Goal: Task Accomplishment & Management: Complete application form

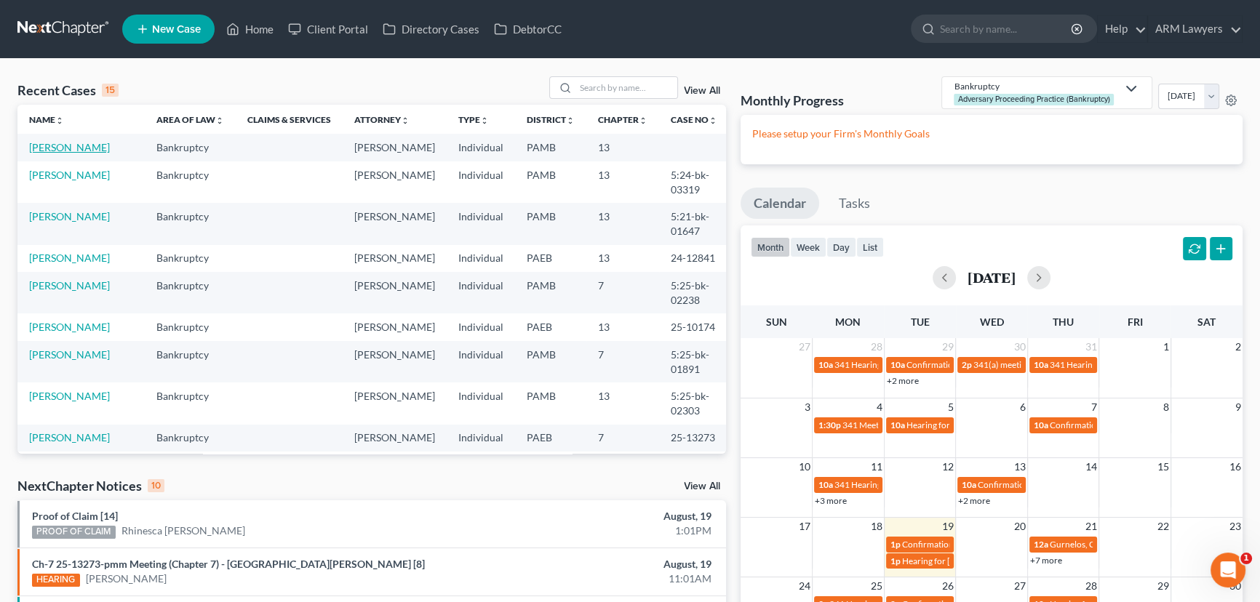
click at [79, 148] on link "[PERSON_NAME]" at bounding box center [69, 147] width 81 height 12
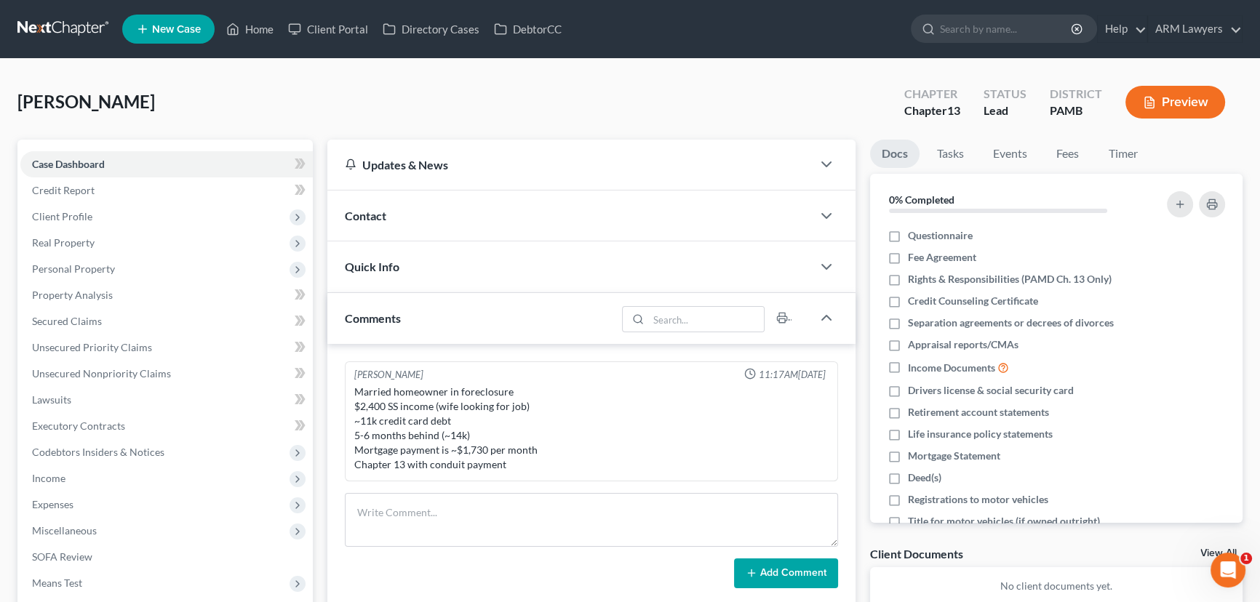
click at [370, 220] on span "Contact" at bounding box center [365, 216] width 41 height 14
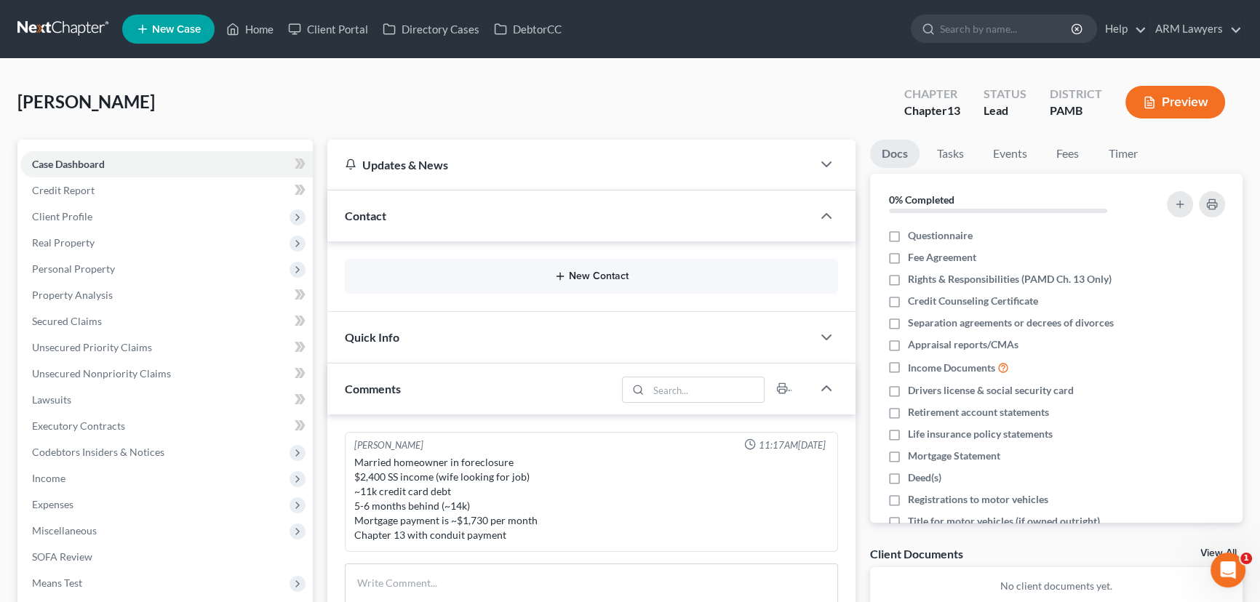
click at [575, 271] on button "New Contact" at bounding box center [592, 277] width 470 height 12
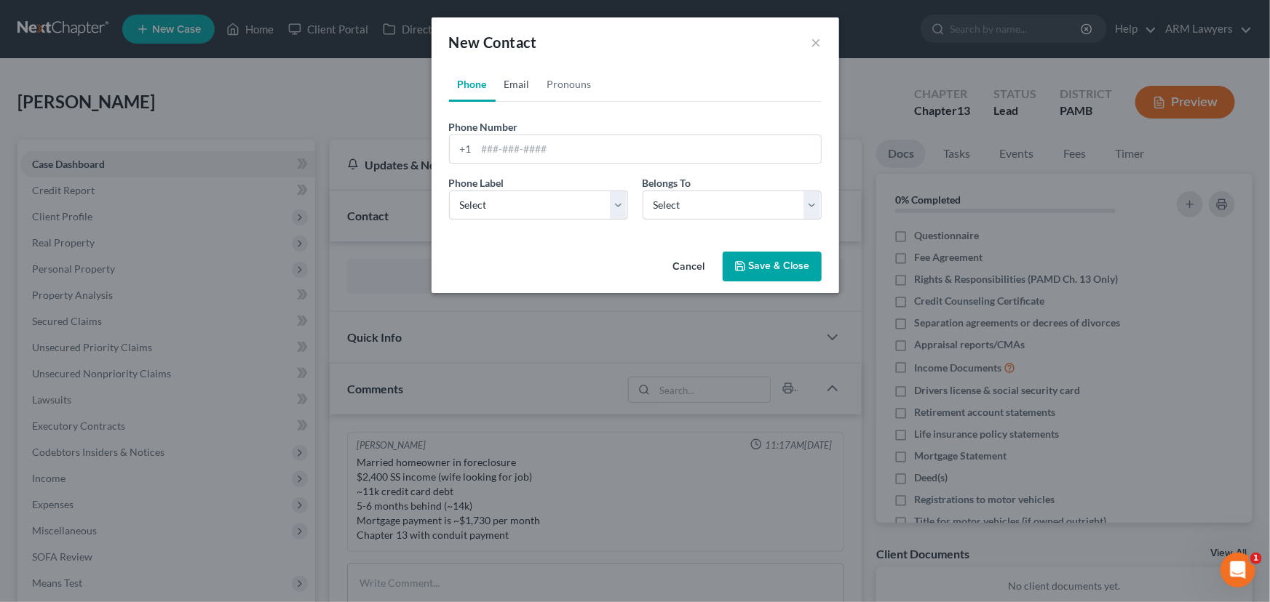
click at [513, 87] on link "Email" at bounding box center [517, 84] width 43 height 35
click at [523, 146] on input "email" at bounding box center [649, 149] width 344 height 28
paste input "PSECU"
type input "PSECU"
drag, startPoint x: 534, startPoint y: 148, endPoint x: 442, endPoint y: 146, distance: 91.7
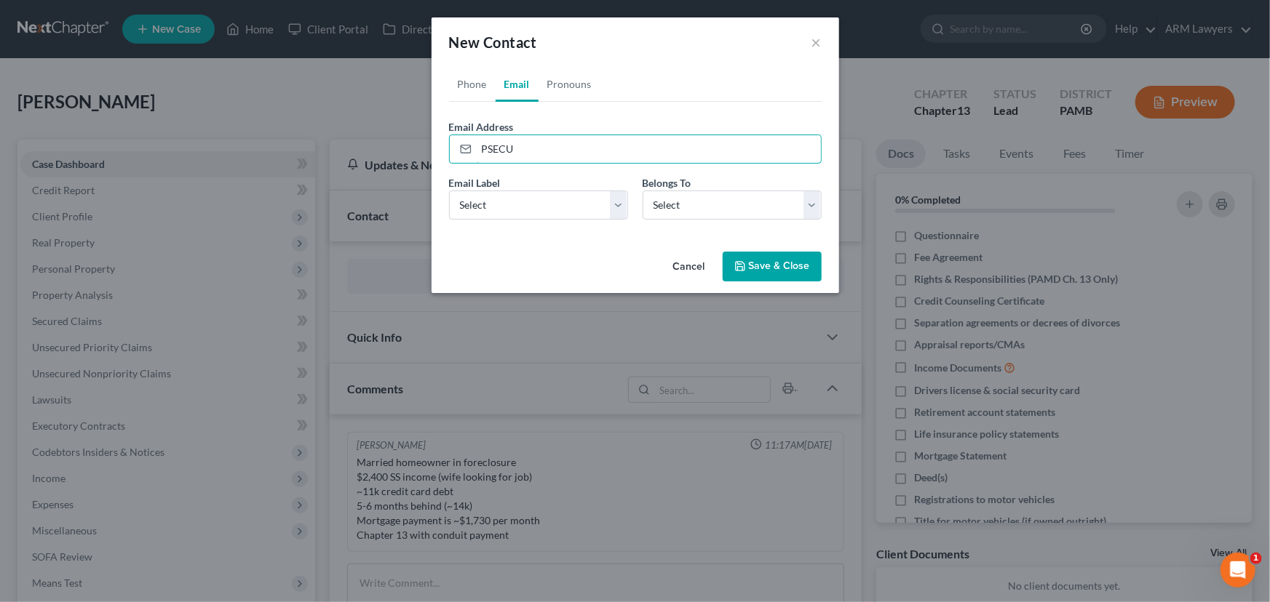
click at [443, 146] on div "Phone Email Pronouns Phone Number * +1 Ext. Phone Label * Select Mobile Home Wo…" at bounding box center [634, 156] width 407 height 179
type input "[EMAIL_ADDRESS][DOMAIN_NAME]"
click at [713, 212] on select "Select Client Other" at bounding box center [731, 205] width 179 height 29
select select "0"
click at [642, 191] on select "Select Client Other" at bounding box center [731, 205] width 179 height 29
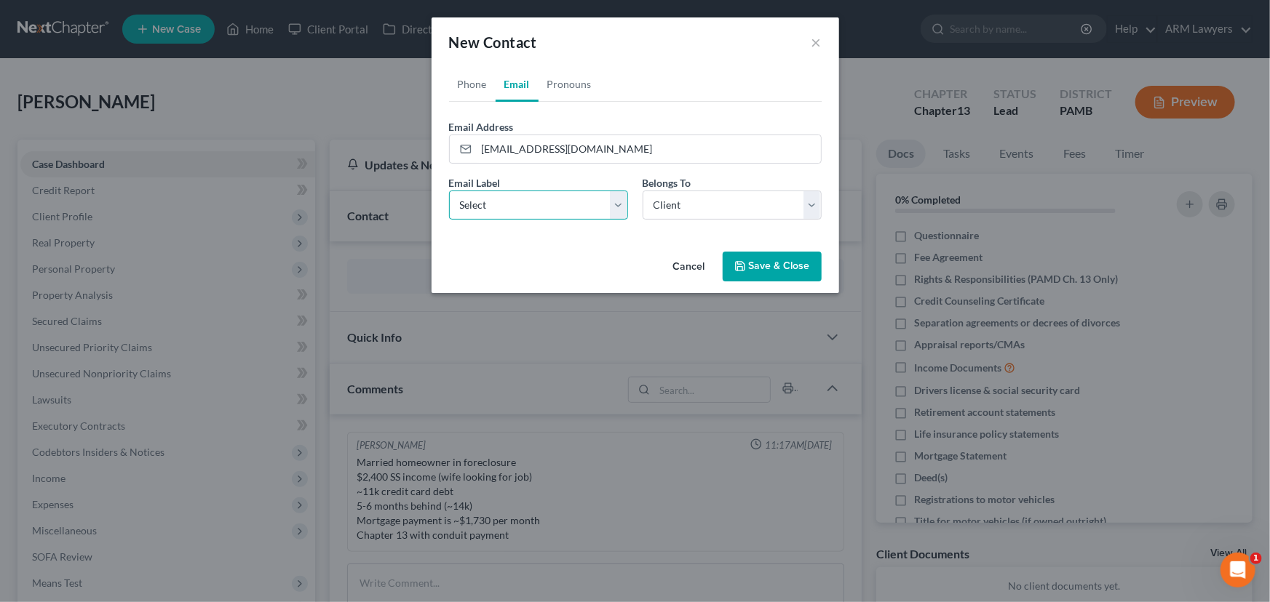
click at [563, 205] on select "Select Home Work Other" at bounding box center [538, 205] width 179 height 29
select select "2"
click at [449, 191] on select "Select Home Work Other" at bounding box center [538, 205] width 179 height 29
click at [773, 268] on button "Save & Close" at bounding box center [772, 267] width 99 height 31
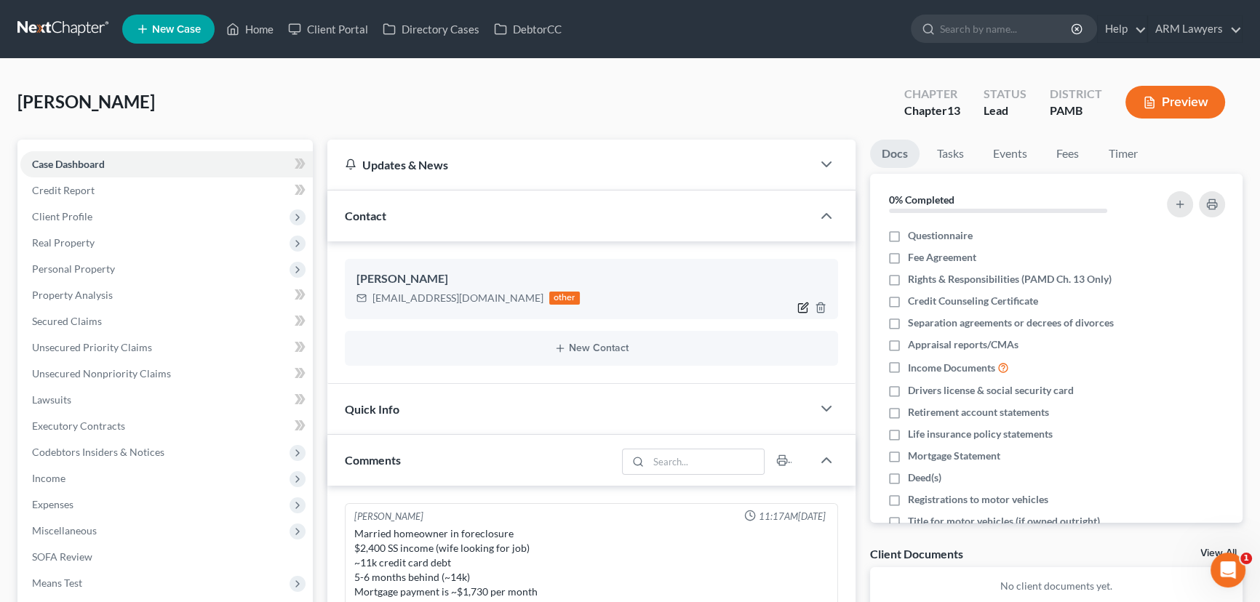
click at [798, 303] on icon "button" at bounding box center [802, 307] width 9 height 9
select select "0"
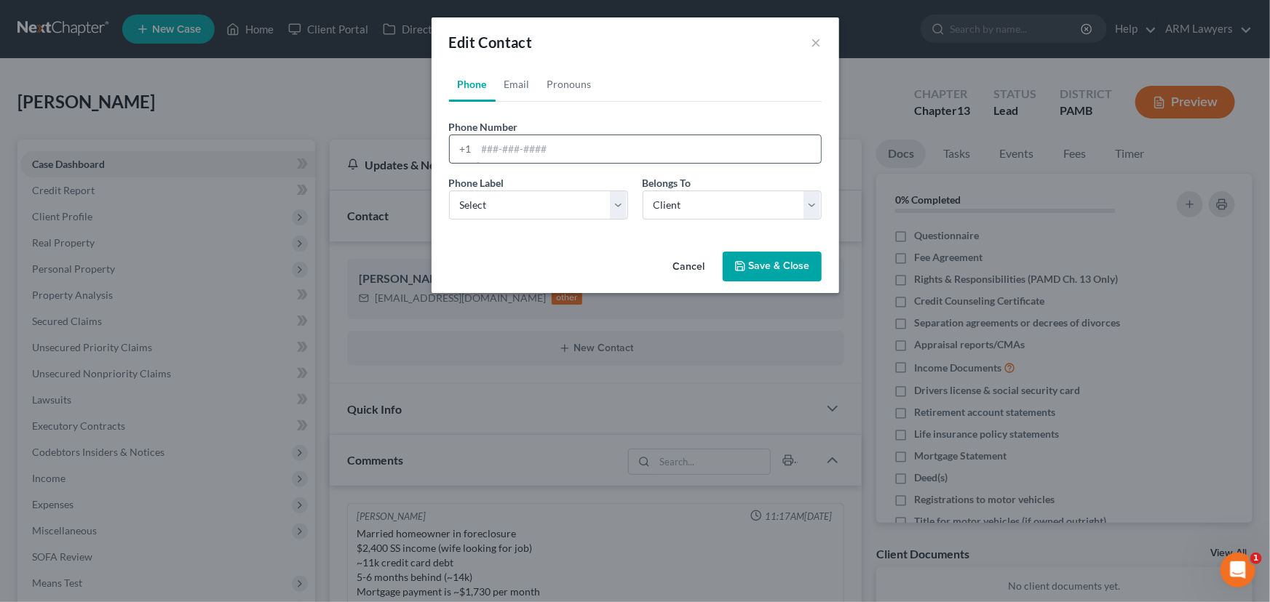
click at [523, 138] on input "tel" at bounding box center [649, 149] width 344 height 28
paste input "[PHONE_NUMBER]"
type input "[PHONE_NUMBER]"
drag, startPoint x: 776, startPoint y: 260, endPoint x: 761, endPoint y: 263, distance: 14.8
click at [773, 261] on button "Save & Close" at bounding box center [772, 267] width 99 height 31
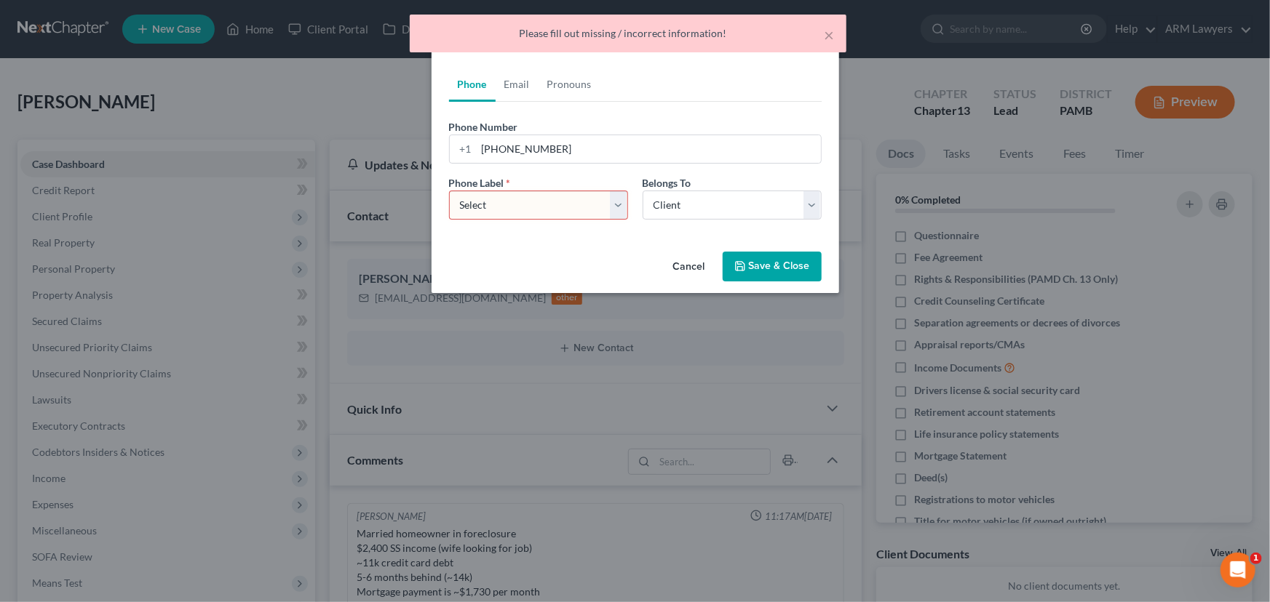
click at [499, 214] on select "Select Mobile Home Work Other" at bounding box center [538, 205] width 179 height 29
select select "0"
click at [449, 191] on select "Select Mobile Home Work Other" at bounding box center [538, 205] width 179 height 29
click at [757, 266] on button "Save & Close" at bounding box center [772, 267] width 99 height 31
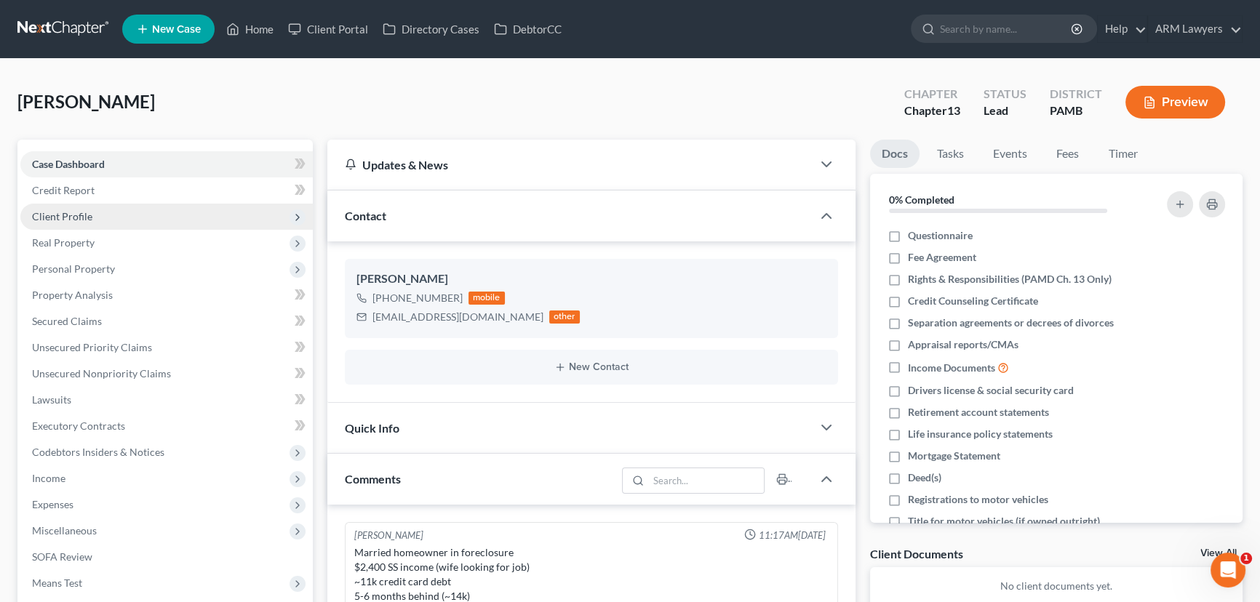
click at [97, 207] on span "Client Profile" at bounding box center [166, 217] width 293 height 26
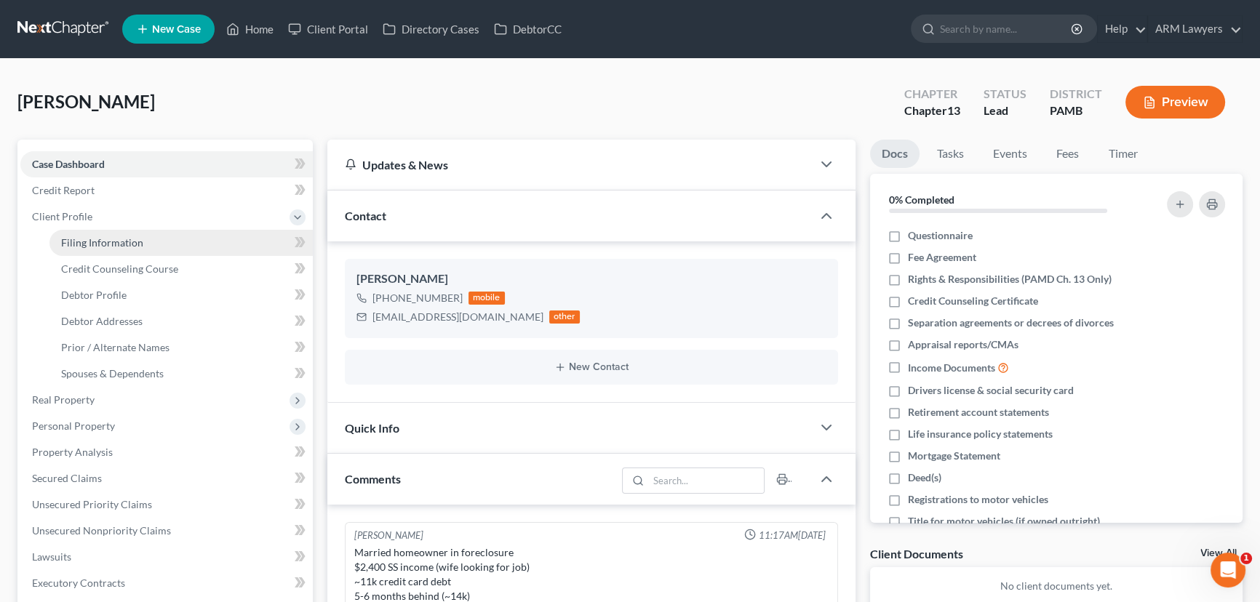
click at [119, 245] on span "Filing Information" at bounding box center [102, 242] width 82 height 12
select select "1"
select select "0"
select select "3"
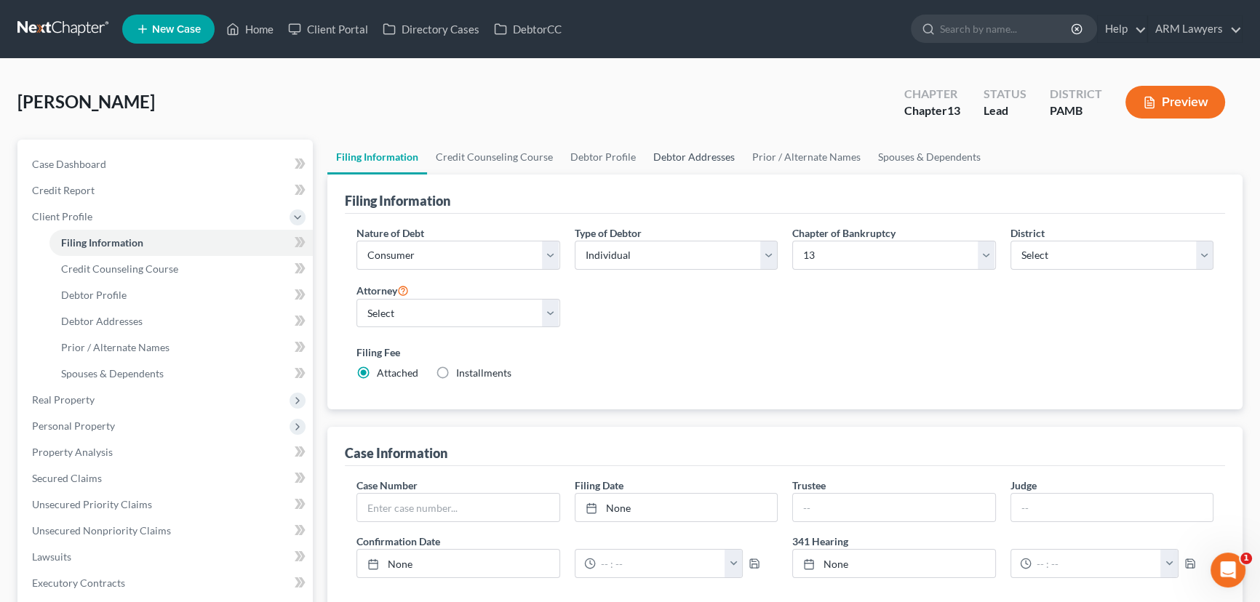
click at [671, 162] on link "Debtor Addresses" at bounding box center [694, 157] width 99 height 35
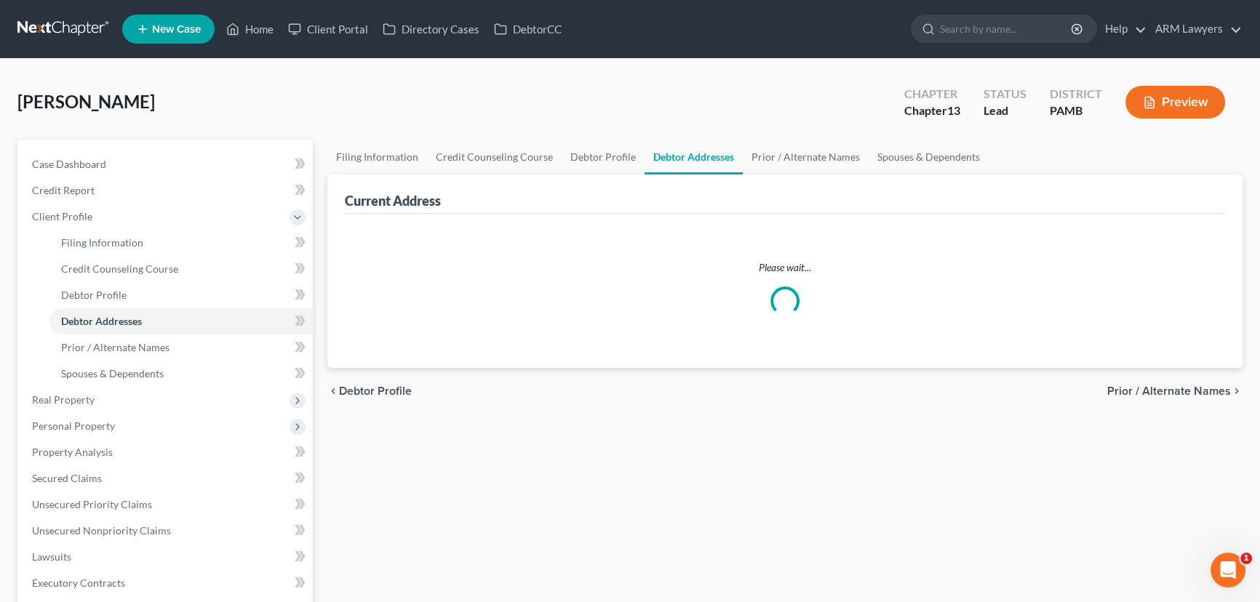
select select "0"
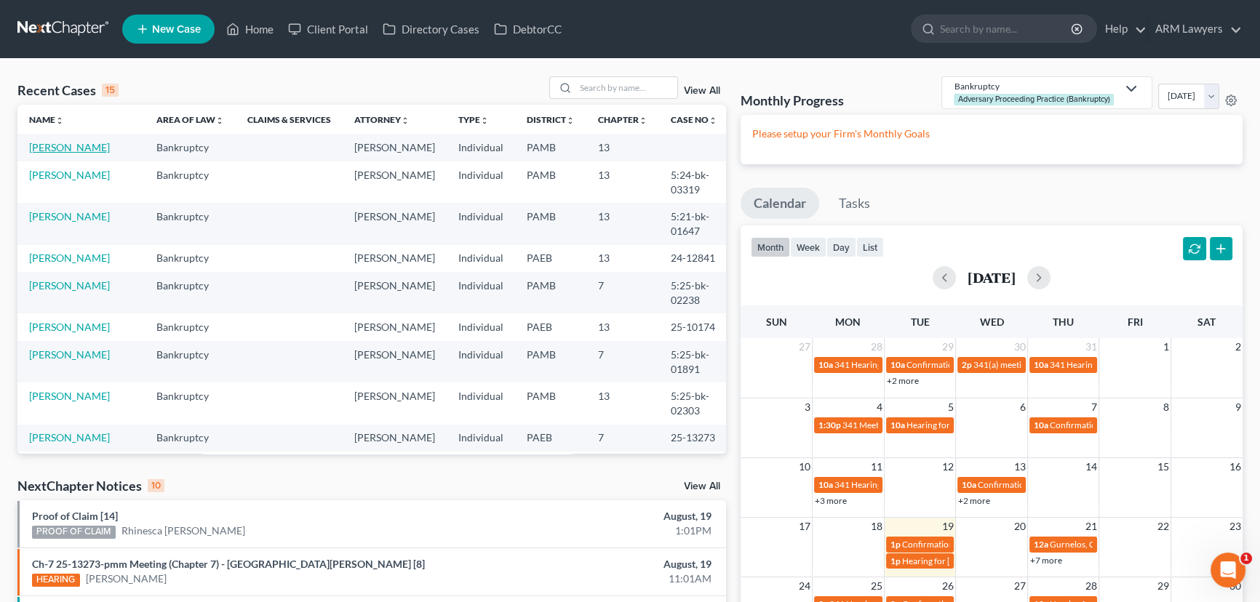
click at [63, 145] on link "[PERSON_NAME]" at bounding box center [69, 147] width 81 height 12
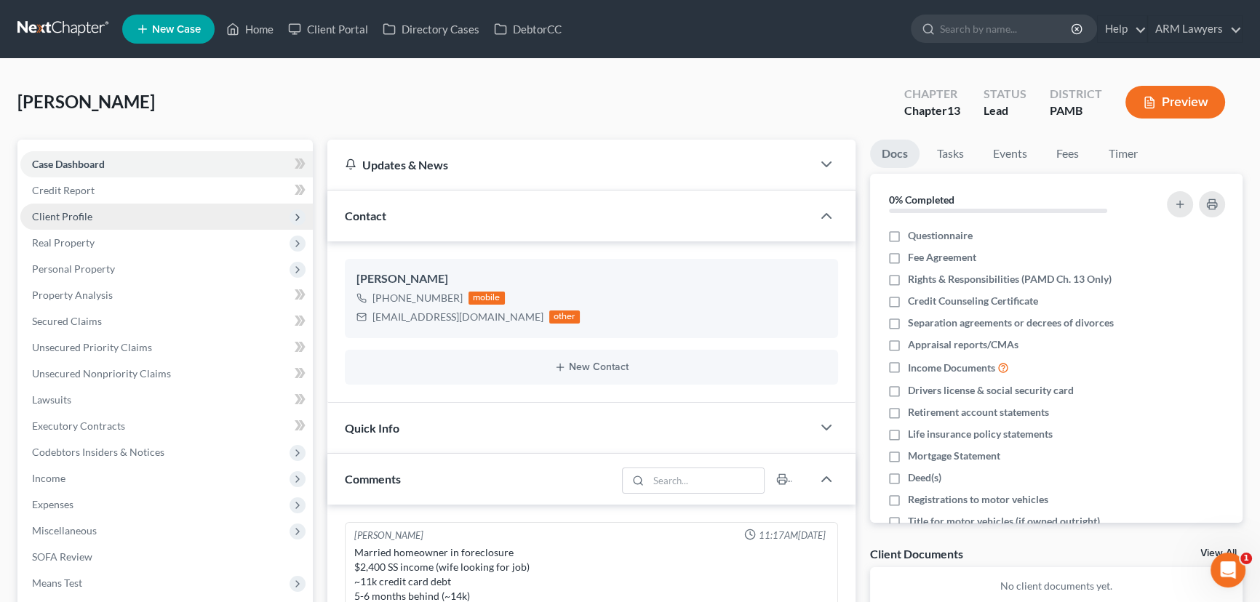
click at [95, 212] on span "Client Profile" at bounding box center [166, 217] width 293 height 26
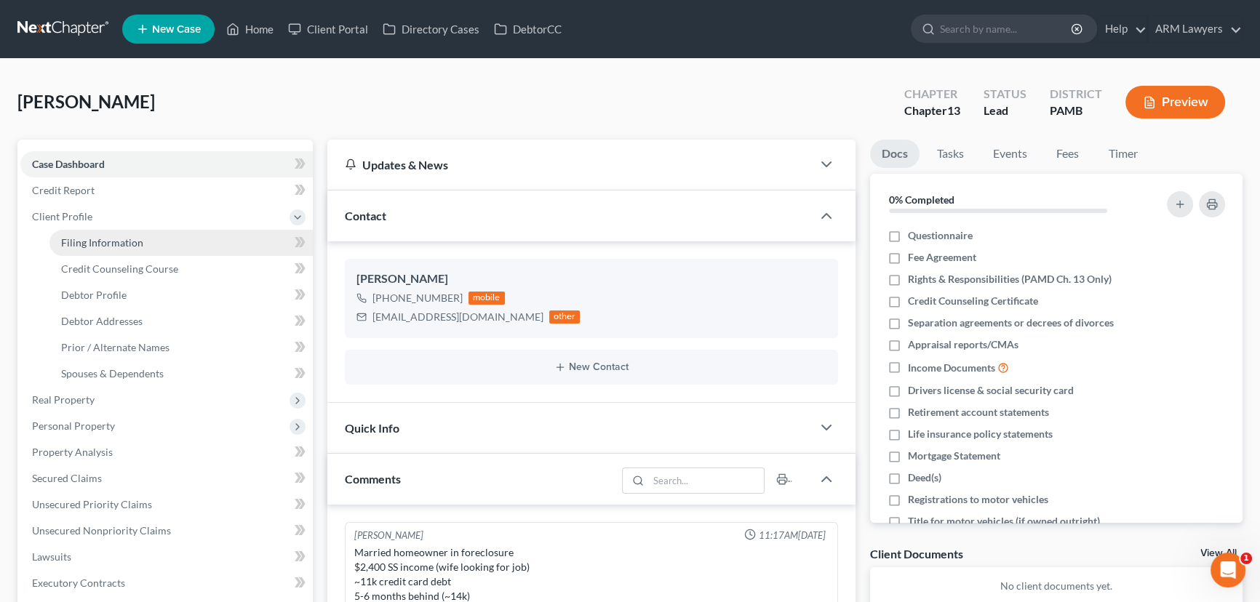
click at [108, 243] on span "Filing Information" at bounding box center [102, 242] width 82 height 12
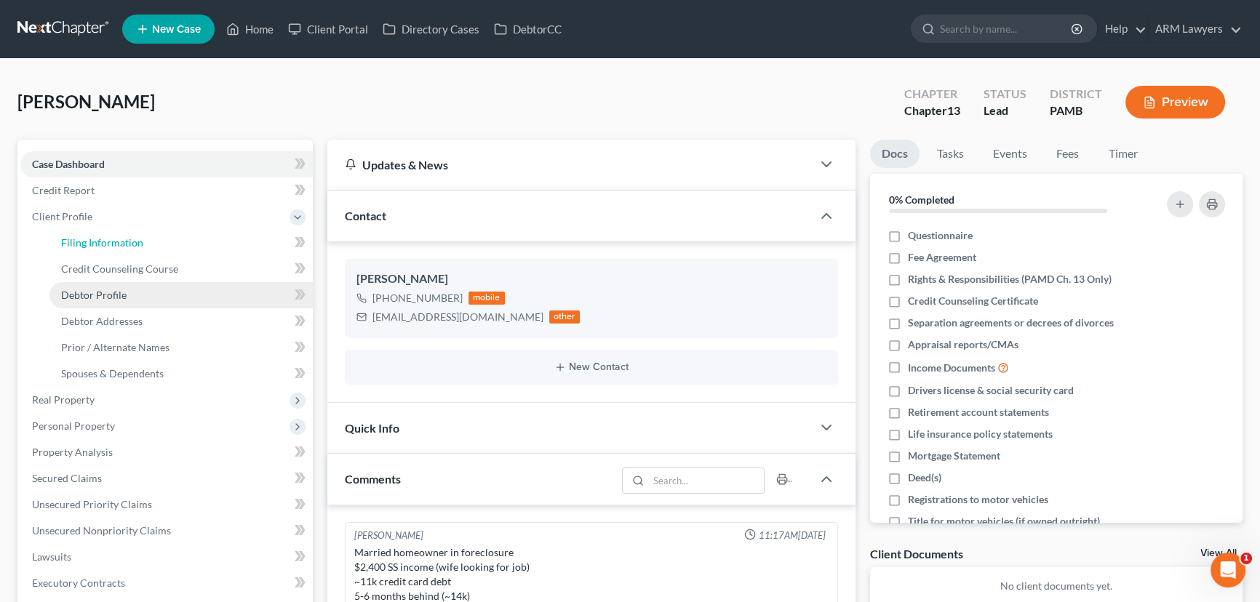
select select "1"
select select "0"
select select "3"
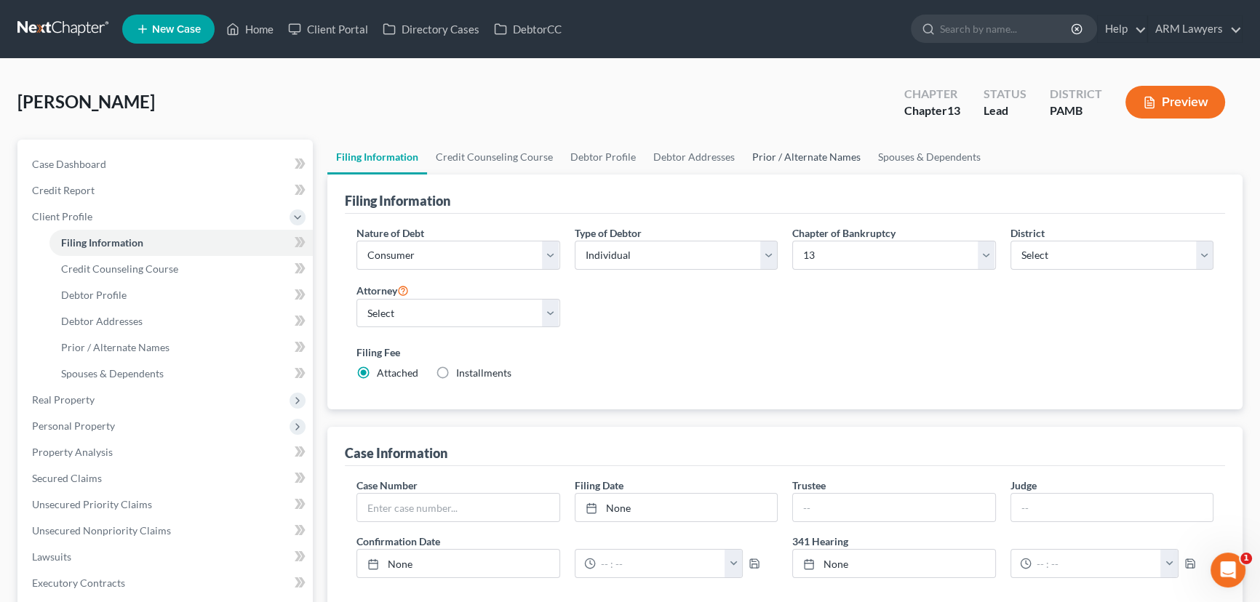
click at [795, 157] on link "Prior / Alternate Names" at bounding box center [807, 157] width 126 height 35
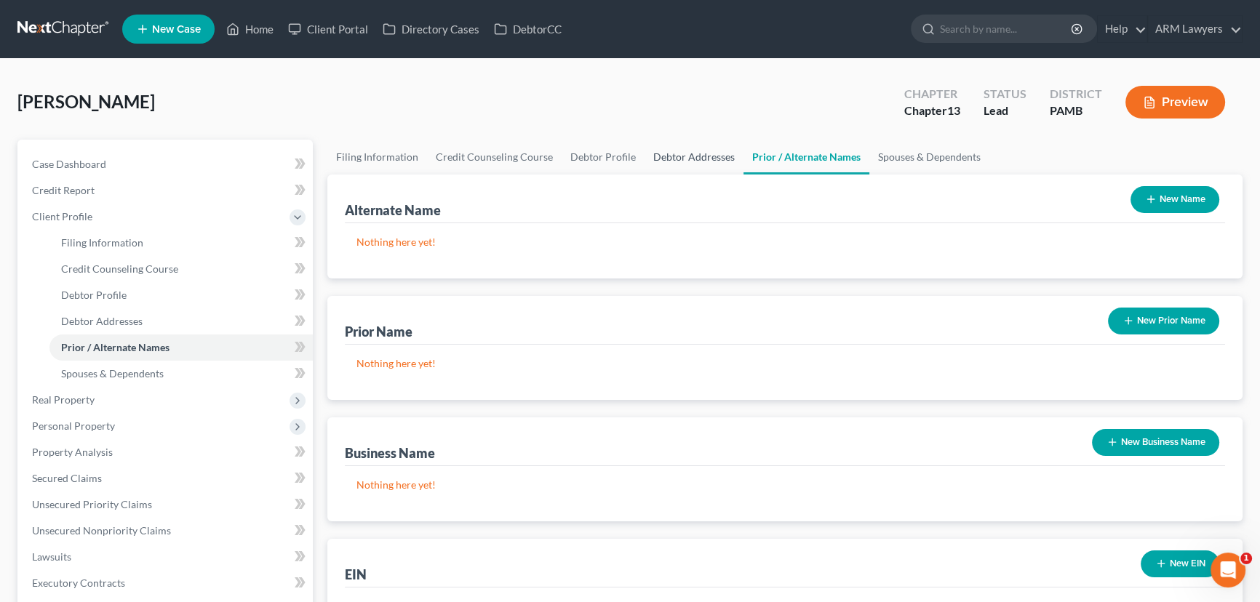
click at [660, 156] on link "Debtor Addresses" at bounding box center [694, 157] width 99 height 35
select select "0"
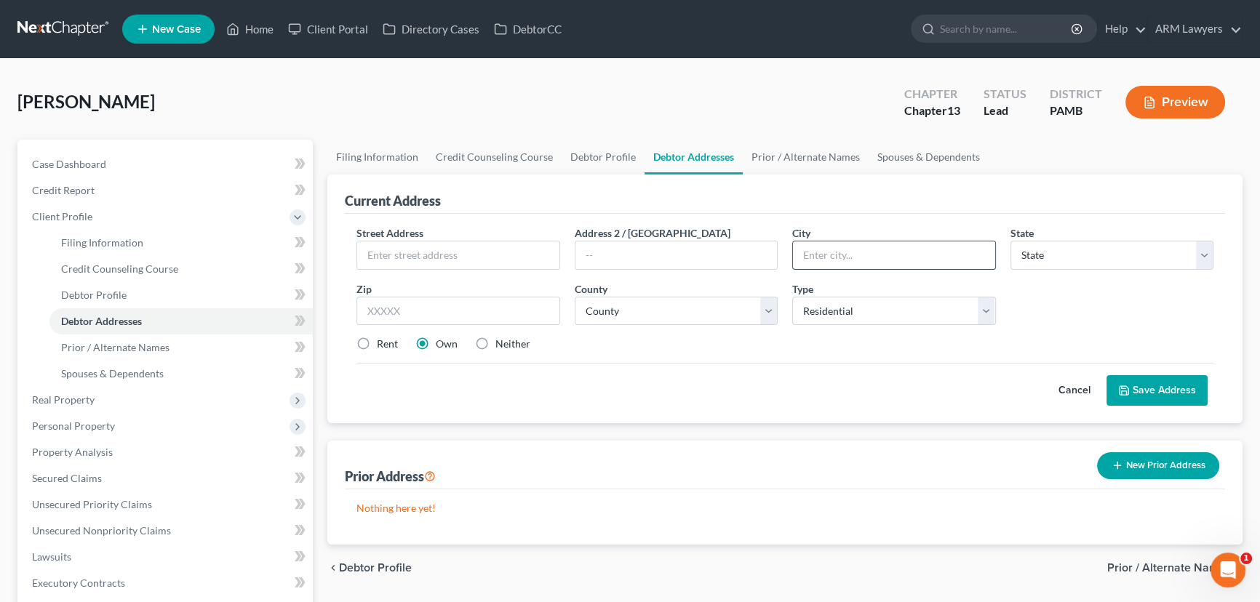
click at [837, 252] on input "text" at bounding box center [894, 256] width 202 height 28
click at [506, 242] on input "text" at bounding box center [458, 256] width 202 height 28
paste input "265 Mallard Lane Bushkill , PA 18324"
drag, startPoint x: 444, startPoint y: 254, endPoint x: 480, endPoint y: 255, distance: 36.4
click at [480, 255] on input "265 Mallard Lane Bushkill , PA 18324" at bounding box center [458, 256] width 202 height 28
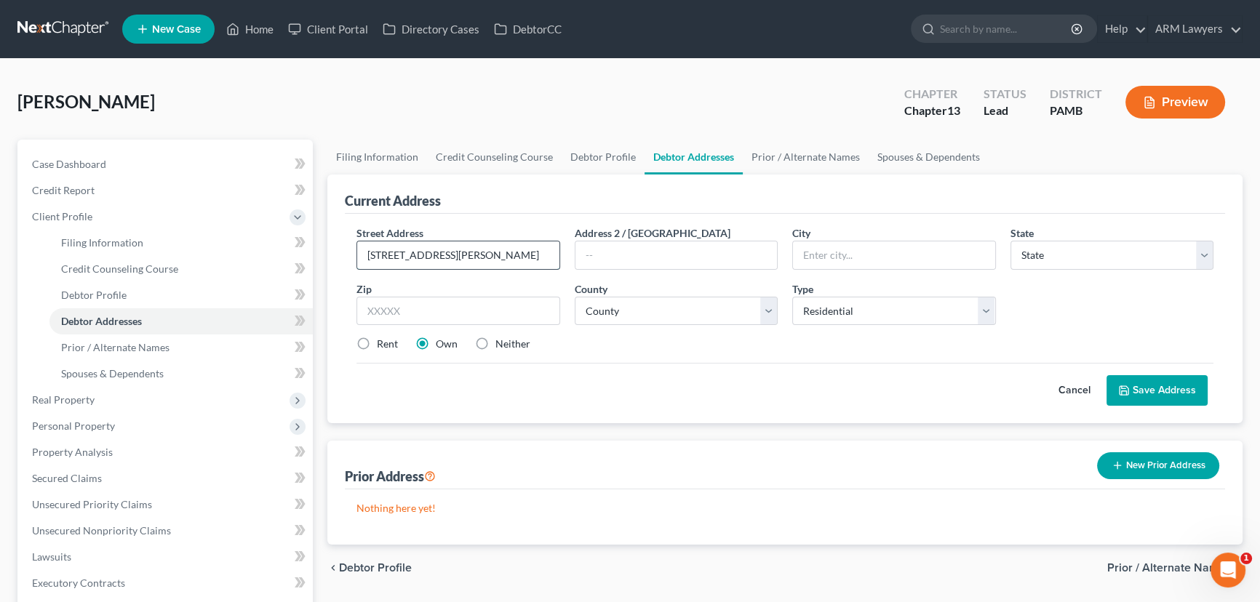
click at [481, 254] on input "265 Mallard Lane Bushkill , PA 18324" at bounding box center [458, 256] width 202 height 28
drag, startPoint x: 481, startPoint y: 254, endPoint x: 463, endPoint y: 252, distance: 18.2
click at [463, 252] on input "265 Mallard Lane Bushkill , PA 18324" at bounding box center [458, 256] width 202 height 28
type input "265 Mallard Lane , PA 18324"
type input "Bushkill"
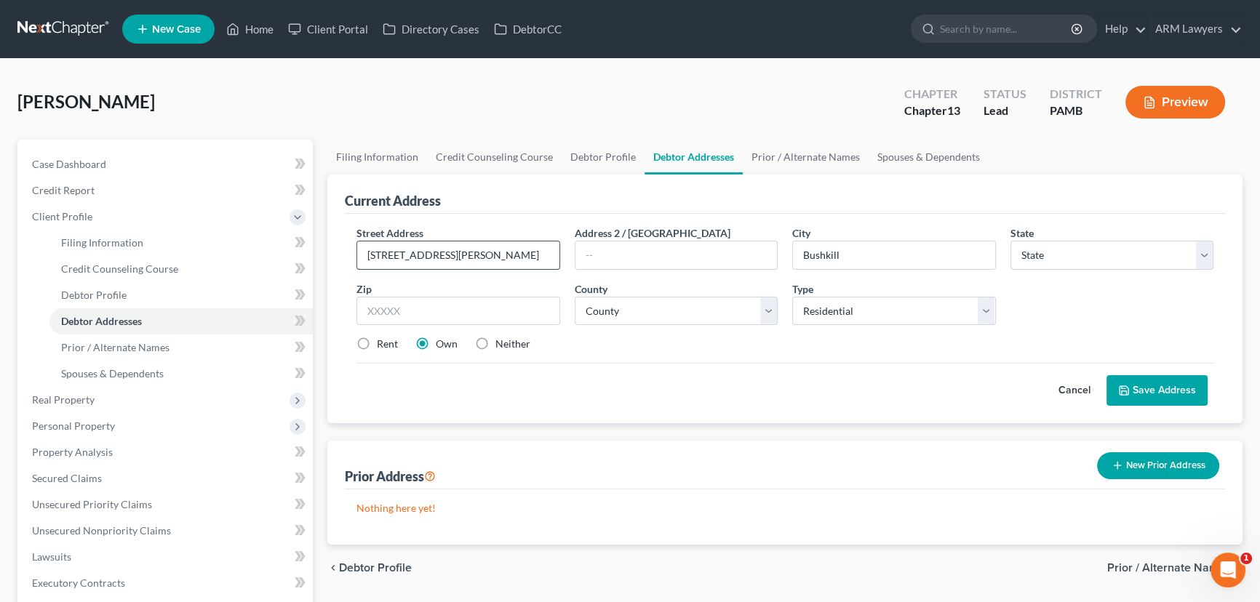
drag, startPoint x: 466, startPoint y: 250, endPoint x: 501, endPoint y: 250, distance: 35.7
click at [501, 250] on input "265 Mallard Lane , PA 18324" at bounding box center [458, 256] width 202 height 28
type input "265 Mallard Lane , PA"
type input "18324"
select select "39"
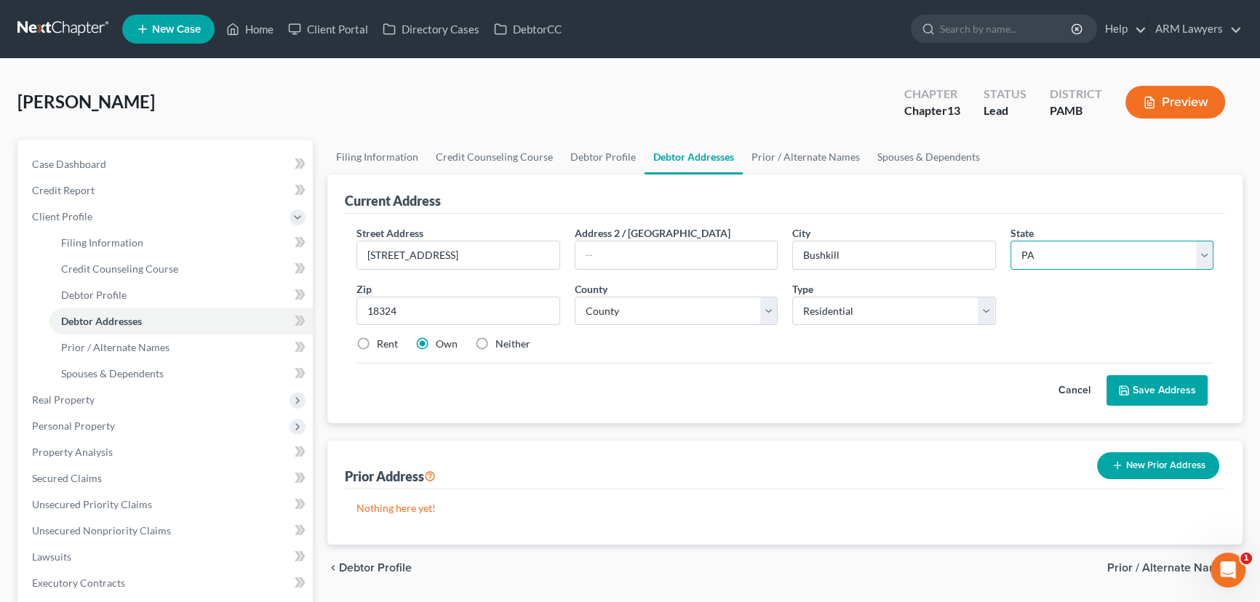
click at [1043, 252] on select "State AL AK AR AZ CA CO CT DE DC FL GA GU HI ID IL IN IA KS KY LA ME MD MA MI M…" at bounding box center [1113, 255] width 204 height 29
click at [482, 252] on input "265 Mallard Lane , PA" at bounding box center [458, 256] width 202 height 28
type input "265 Mallard Lane"
click at [1152, 385] on button "Save Address" at bounding box center [1157, 390] width 101 height 31
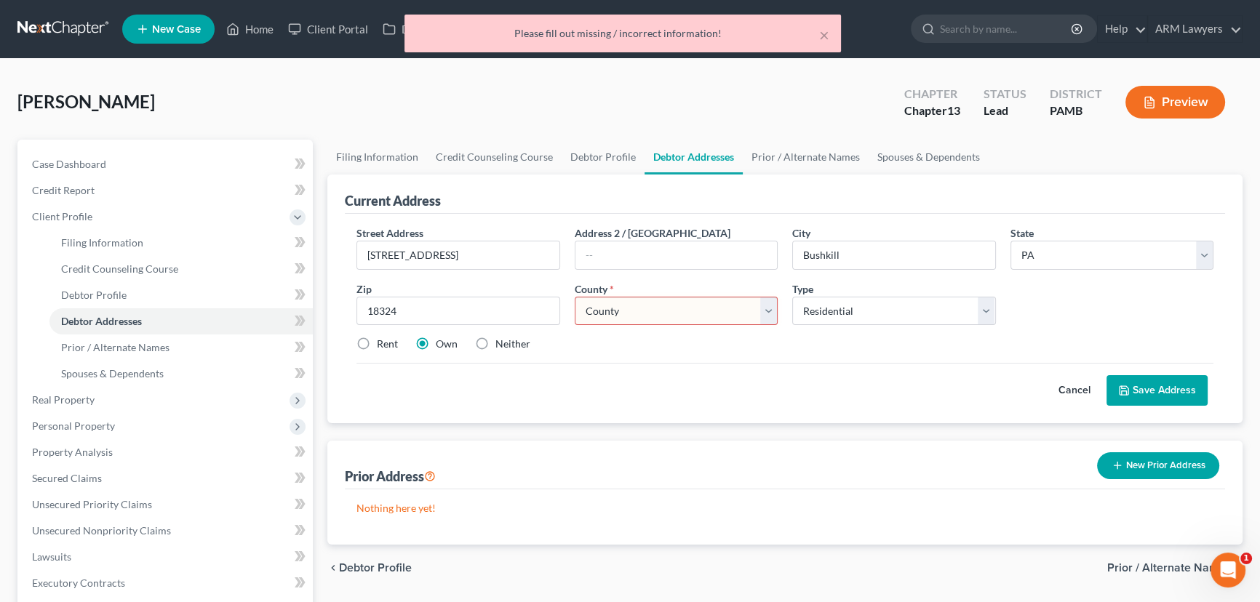
click at [664, 304] on select "County Adams County Allegheny County Armstrong County Beaver County Bedford Cou…" at bounding box center [677, 311] width 204 height 29
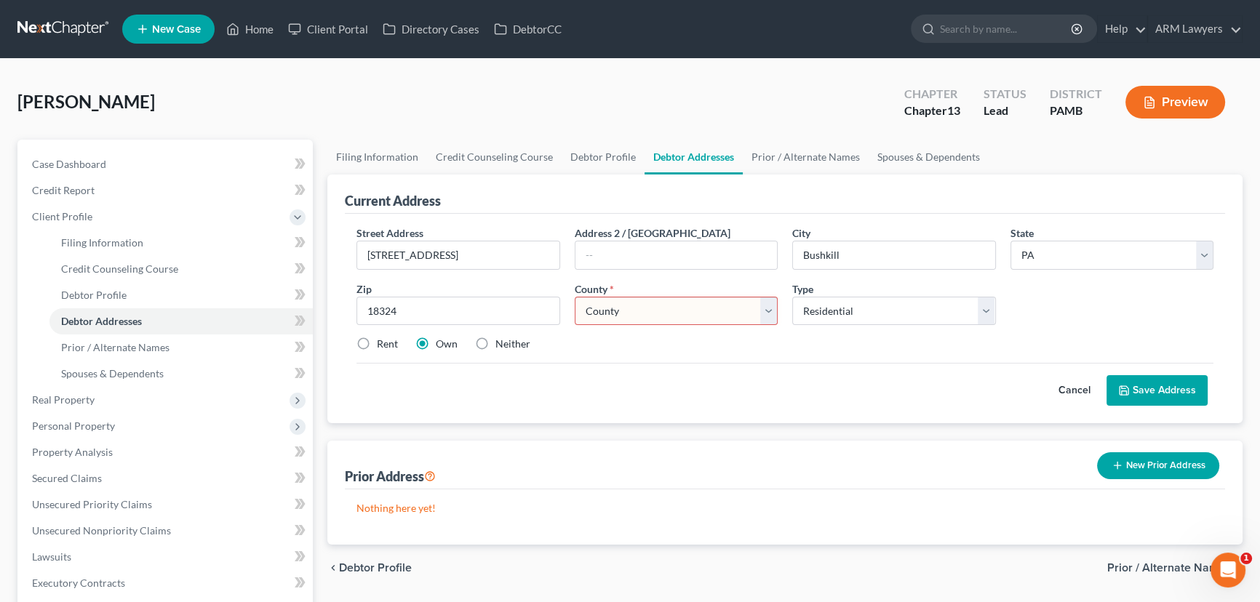
select select "51"
click at [575, 297] on select "County Adams County Allegheny County Armstrong County Beaver County Bedford Cou…" at bounding box center [677, 311] width 204 height 29
click at [1142, 385] on button "Save Address" at bounding box center [1157, 390] width 101 height 31
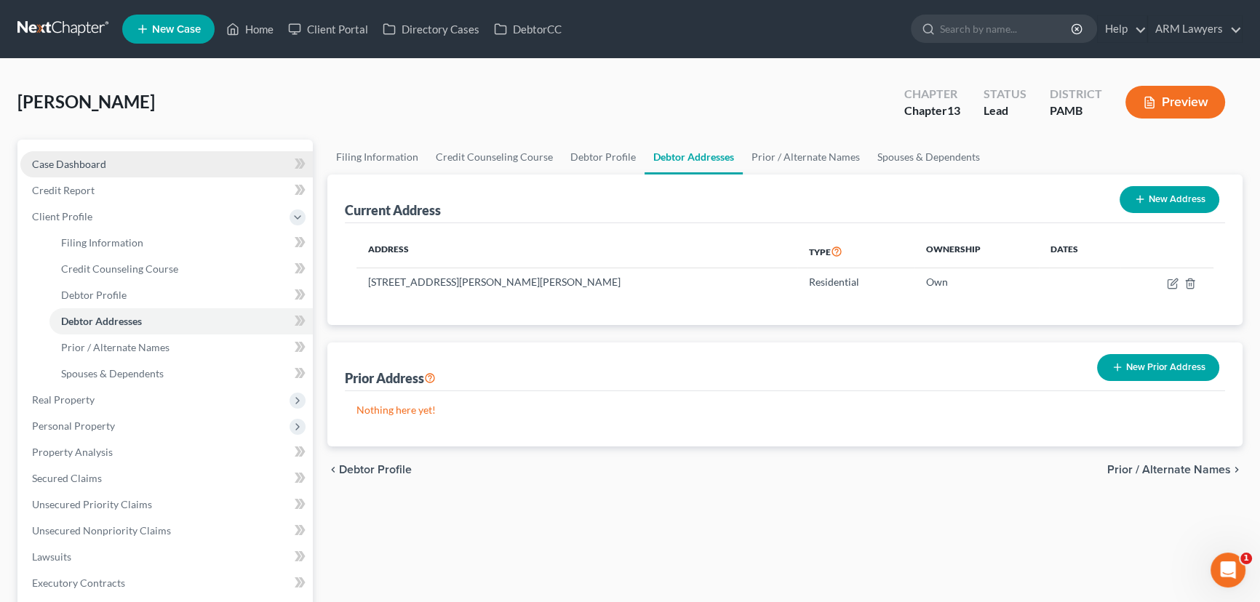
click at [100, 163] on span "Case Dashboard" at bounding box center [69, 164] width 74 height 12
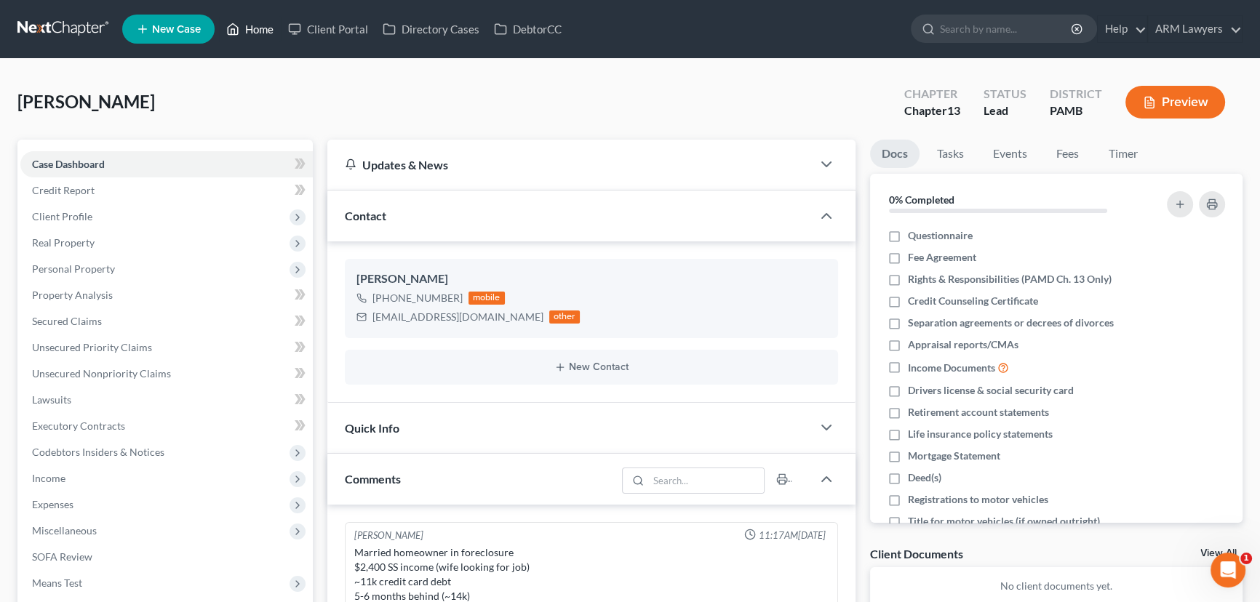
click at [267, 20] on link "Home" at bounding box center [250, 29] width 62 height 26
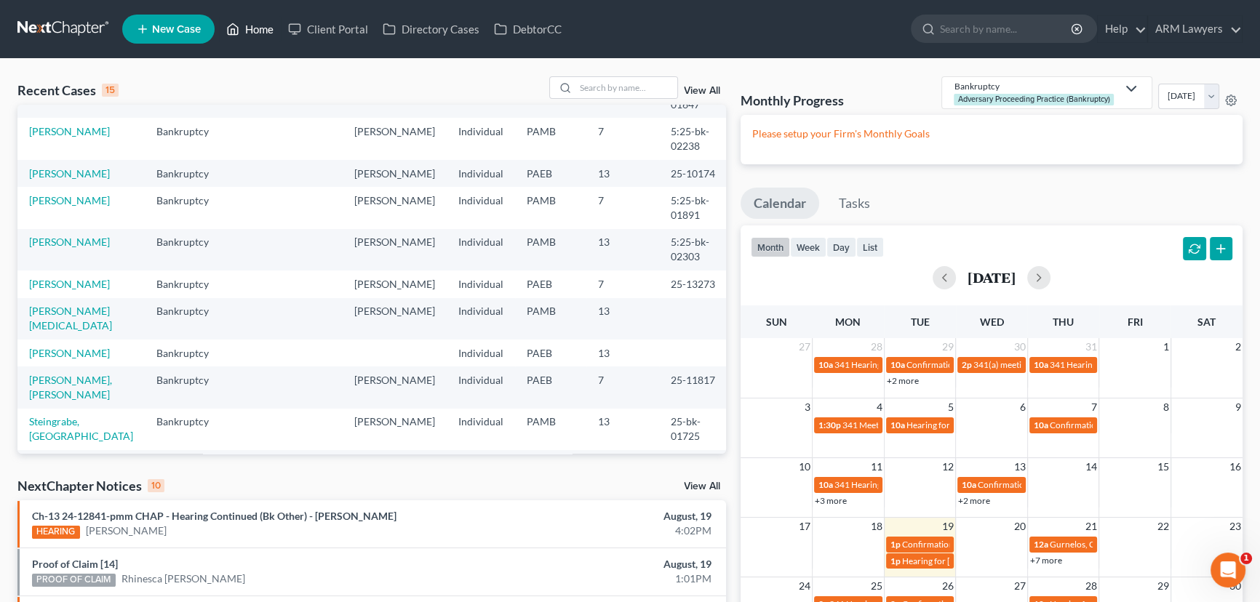
scroll to position [198, 0]
click at [67, 310] on link "[PERSON_NAME][MEDICAL_DATA]" at bounding box center [70, 316] width 83 height 27
select select "6"
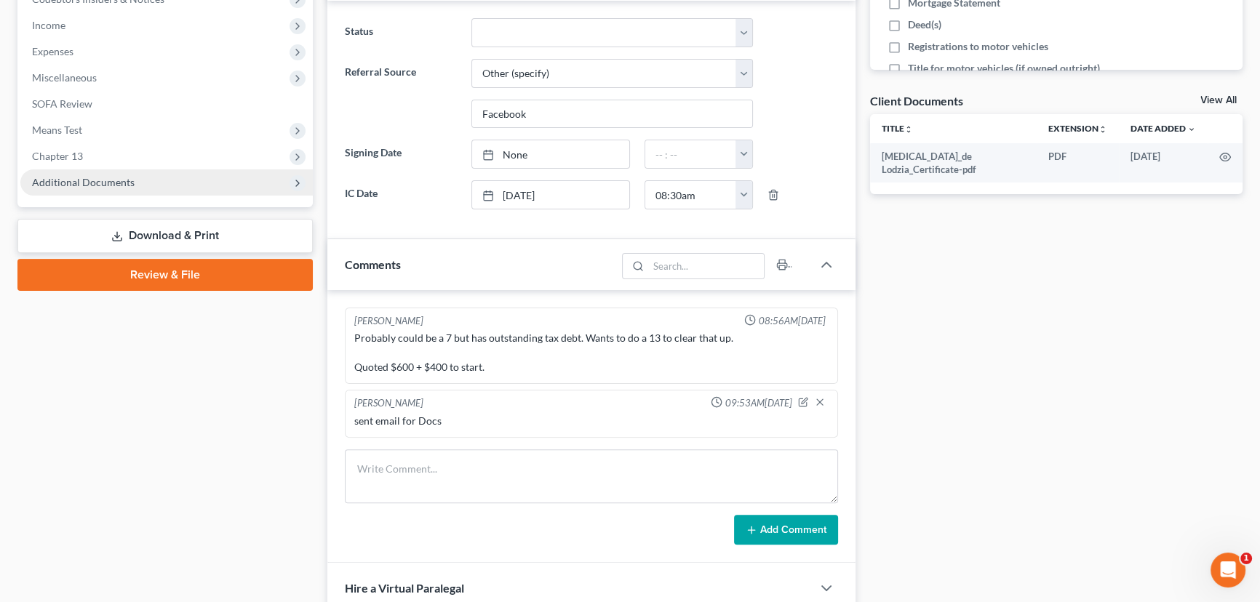
scroll to position [463, 0]
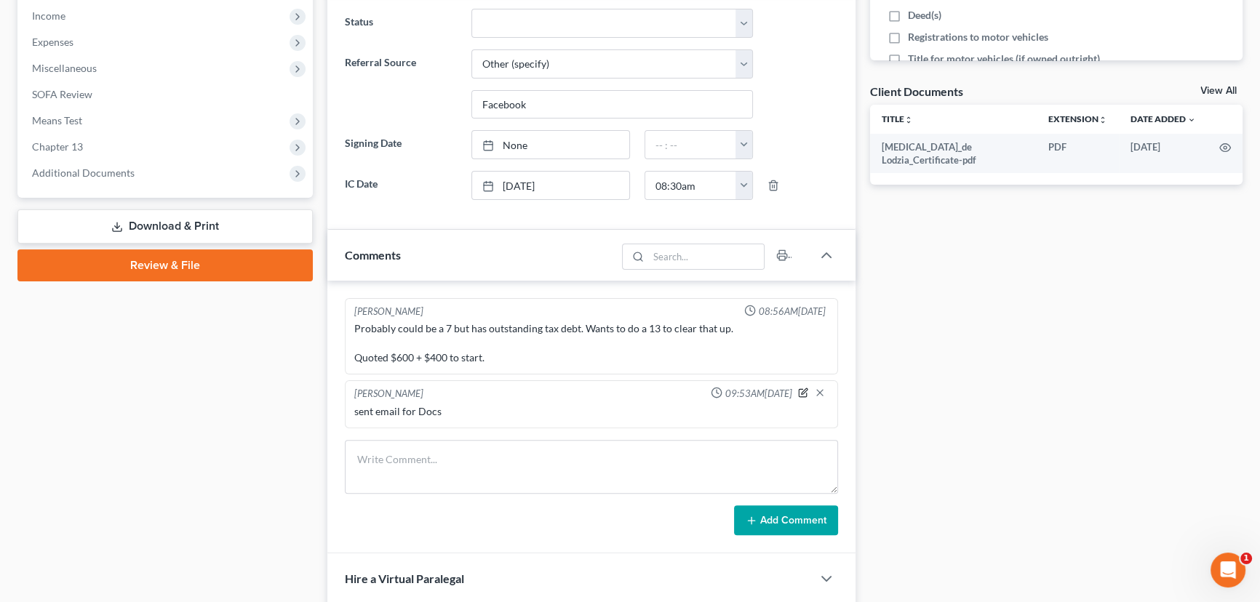
click at [800, 390] on icon "button" at bounding box center [803, 393] width 10 height 10
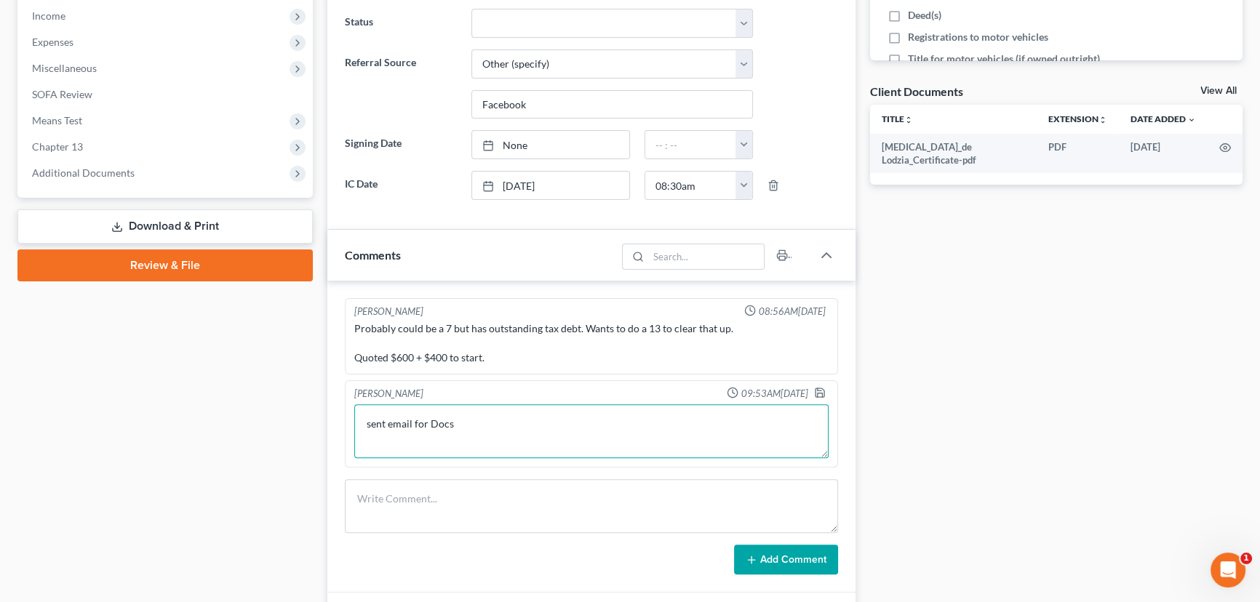
drag, startPoint x: 496, startPoint y: 417, endPoint x: 250, endPoint y: 426, distance: 245.4
click at [260, 421] on div "Petition Navigation Case Dashboard Payments Invoices Payments Payments Credit R…" at bounding box center [630, 237] width 1240 height 1121
click at [491, 423] on textarea "Wainting on Credit counceling" at bounding box center [591, 432] width 474 height 54
click at [390, 423] on textarea "Wainting on Credit counseling" at bounding box center [591, 432] width 474 height 54
type textarea "Waiting on Credit counseling"
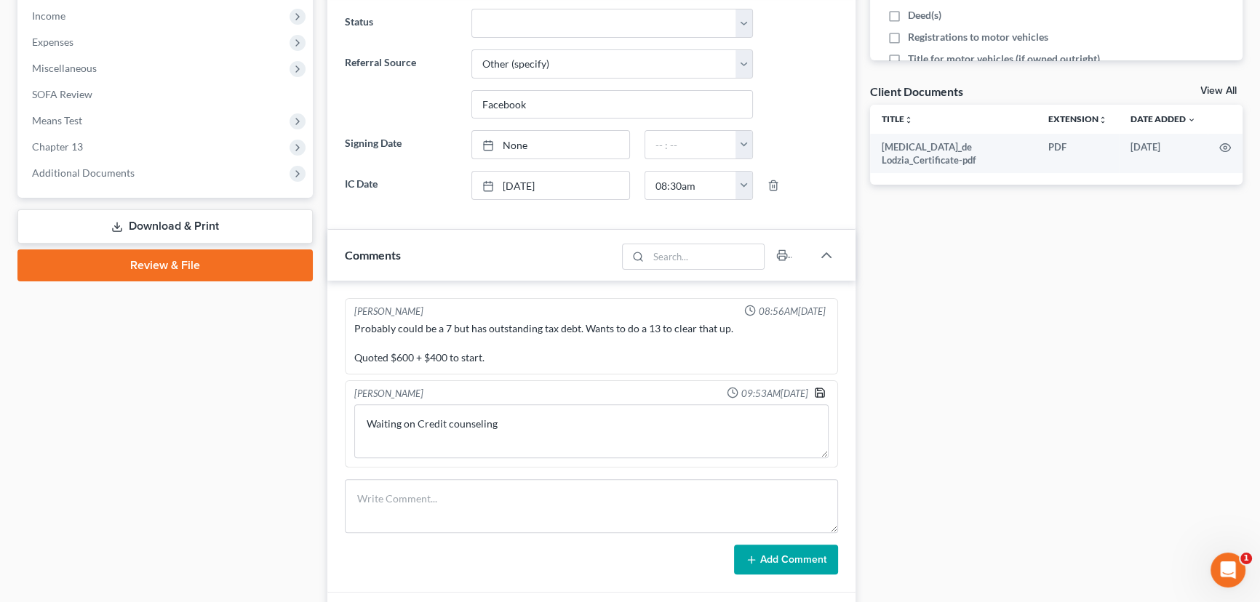
click at [821, 393] on icon "button" at bounding box center [820, 393] width 12 height 12
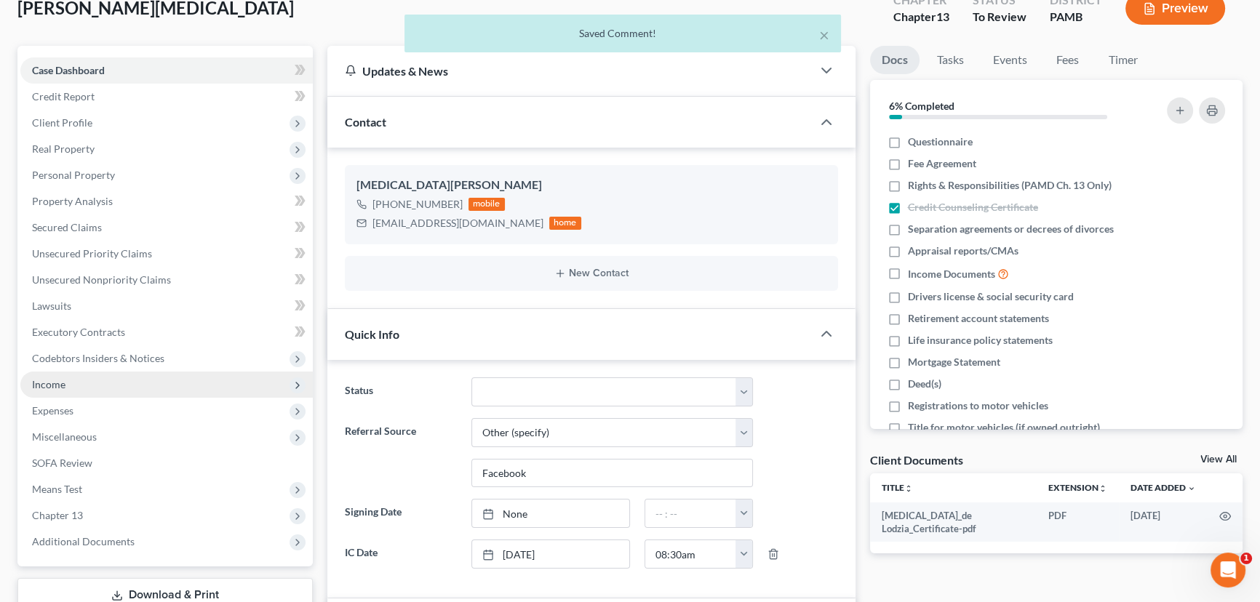
scroll to position [65, 0]
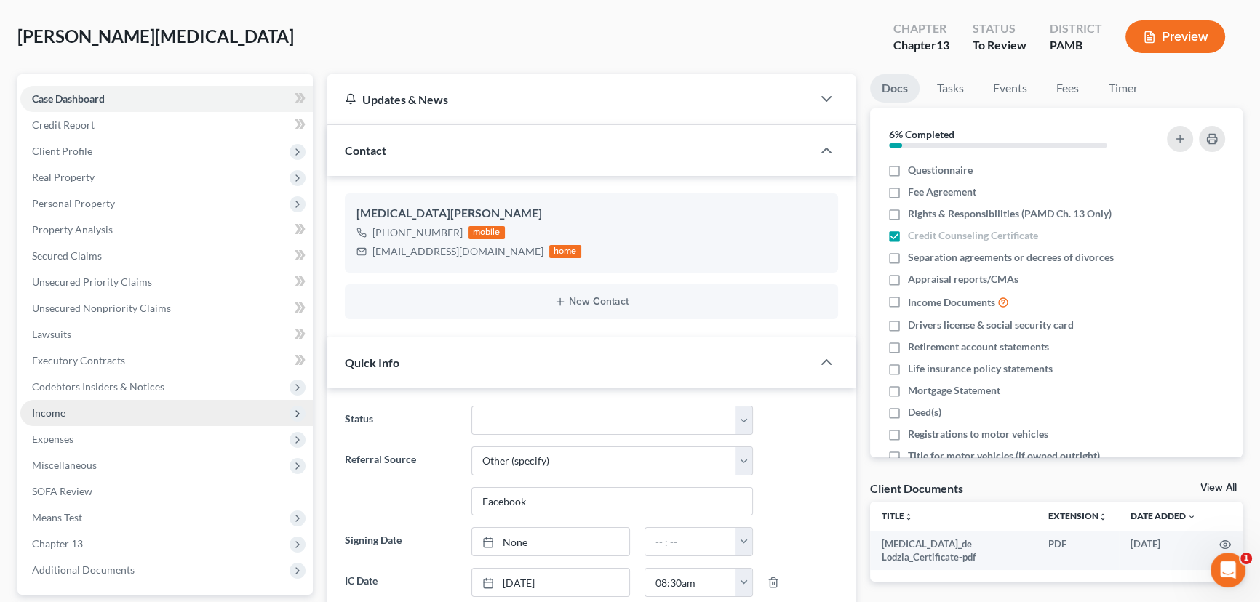
click at [108, 415] on span "Income" at bounding box center [166, 413] width 293 height 26
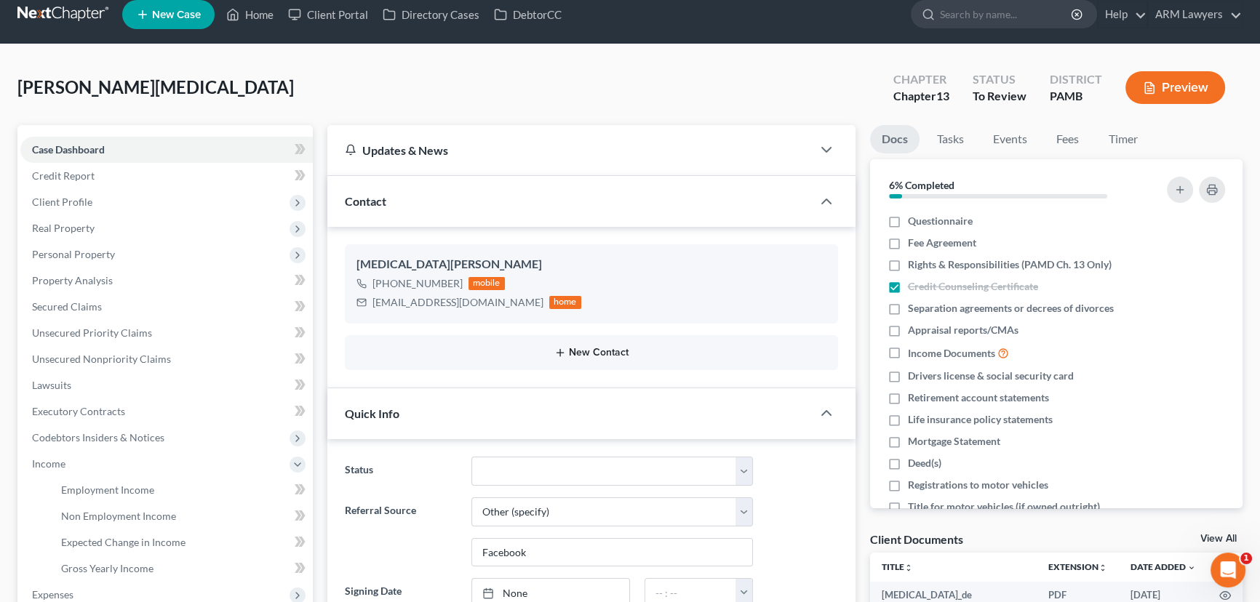
scroll to position [0, 0]
